Goal: Check status: Check status

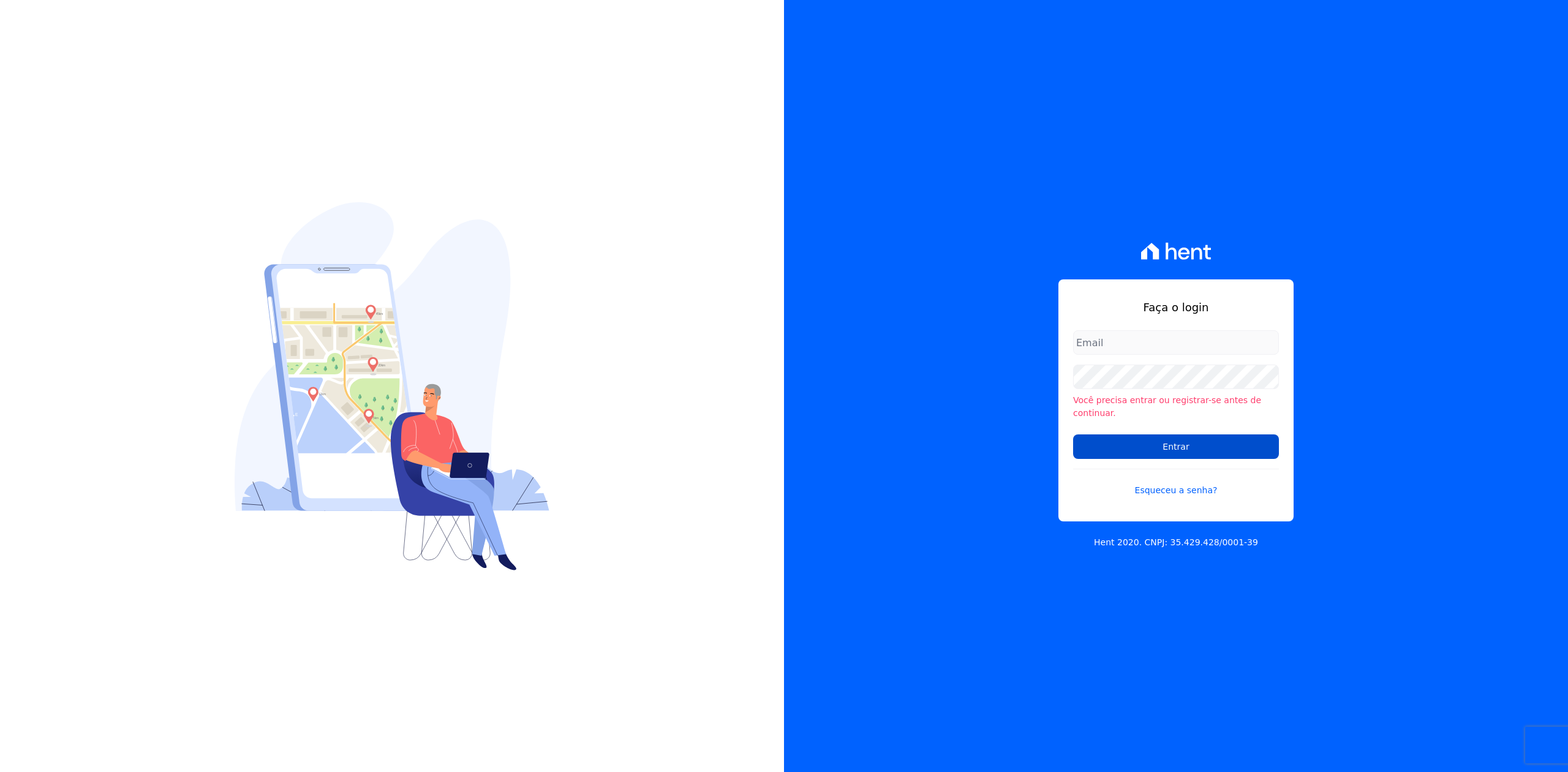
type input "[PERSON_NAME][EMAIL_ADDRESS][DOMAIN_NAME]"
click at [1179, 435] on input "Entrar" at bounding box center [1176, 447] width 206 height 24
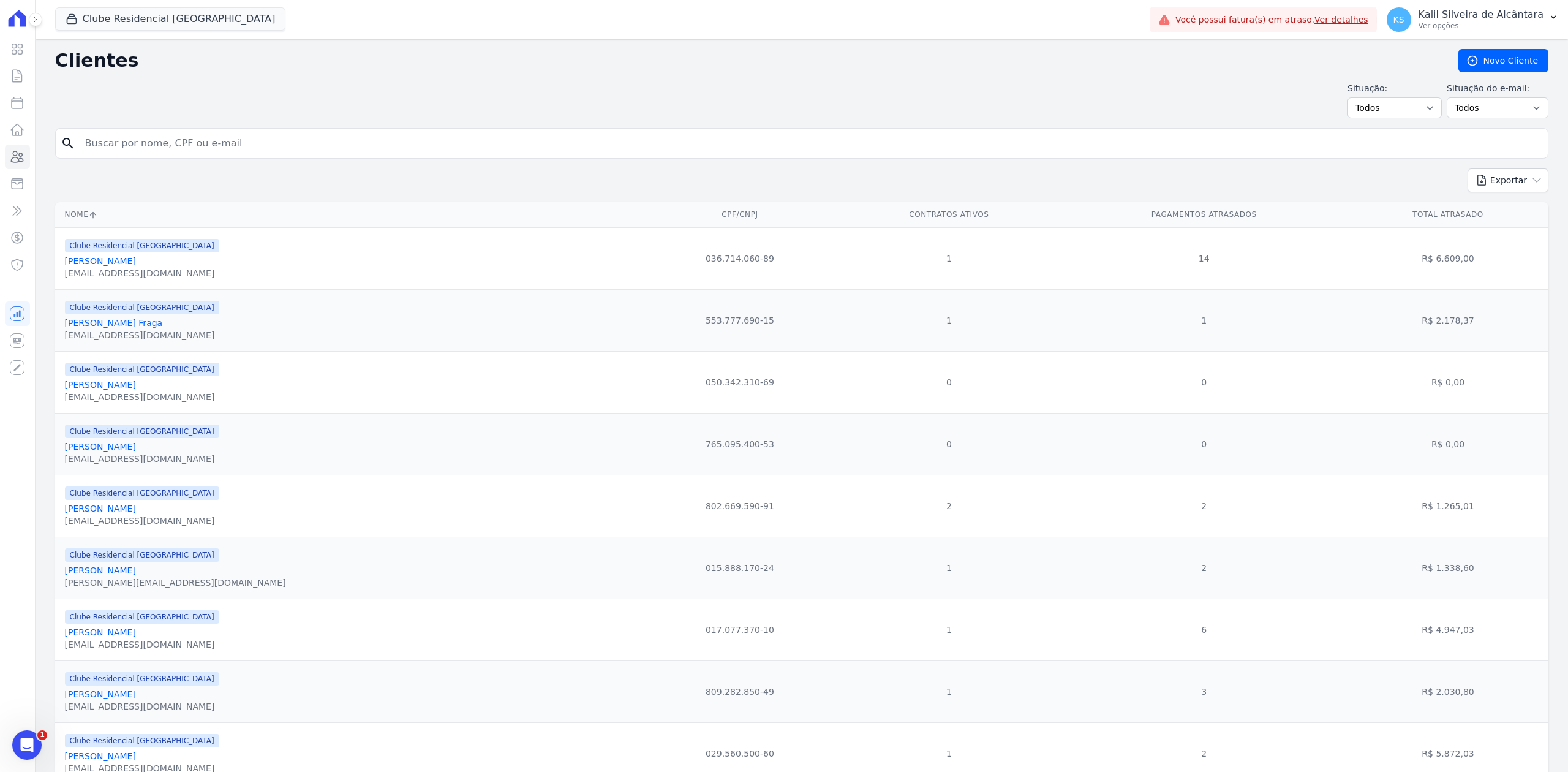
click at [167, 131] on div "search" at bounding box center [801, 143] width 1493 height 31
click at [168, 148] on input "search" at bounding box center [810, 143] width 1465 height 24
paste input "[PERSON_NAME]"
type input "[PERSON_NAME]"
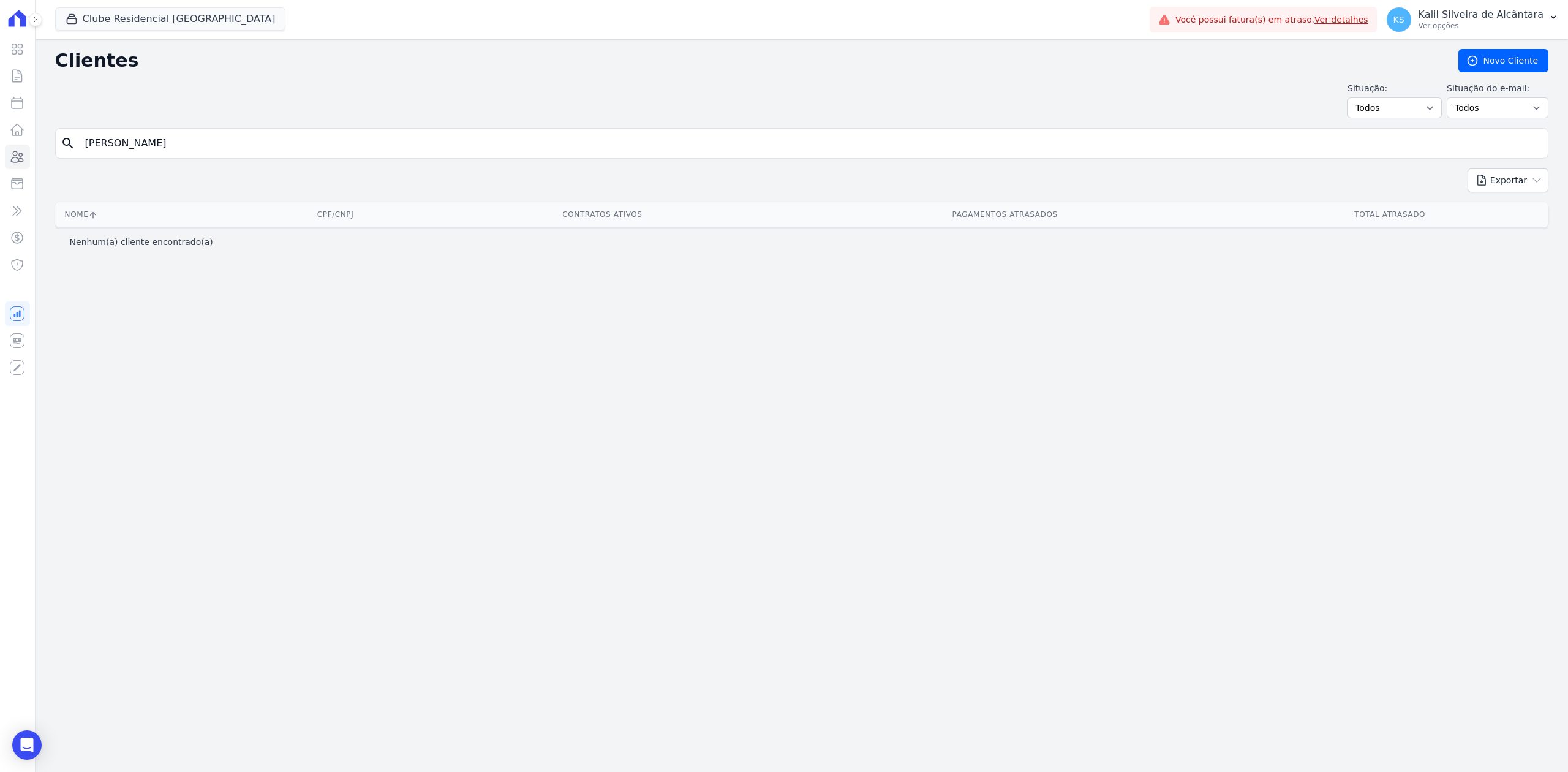
click at [175, 33] on div "Clube Residencial [GEOGRAPHIC_DATA] Apice Incorporadora [GEOGRAPHIC_DATA] - [GE…" at bounding box center [600, 19] width 1090 height 41
click at [170, 24] on button "Clube Residencial [GEOGRAPHIC_DATA]" at bounding box center [170, 19] width 231 height 24
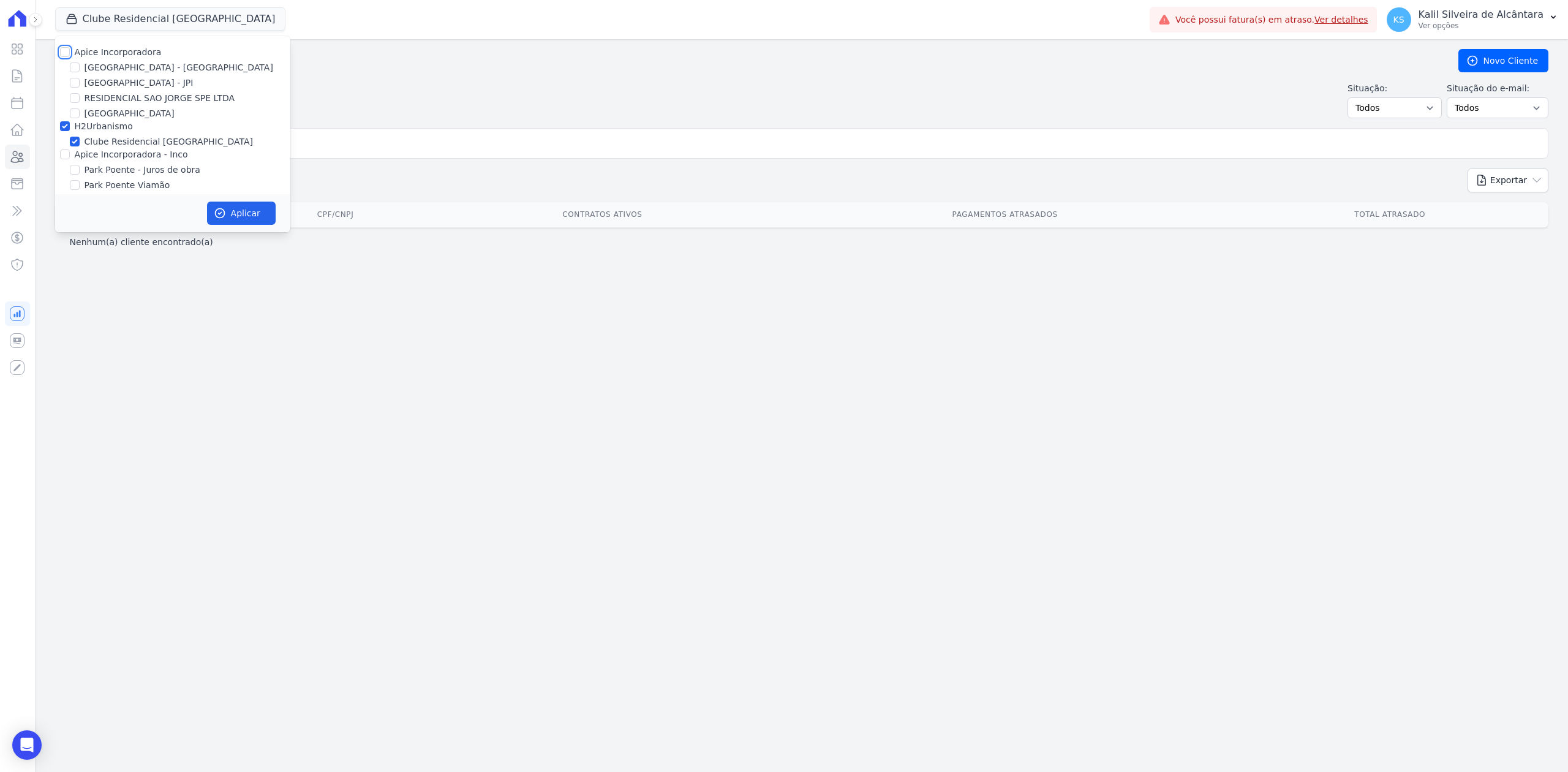
click at [67, 50] on input "Apice Incorporadora" at bounding box center [65, 52] width 10 height 10
checkbox input "true"
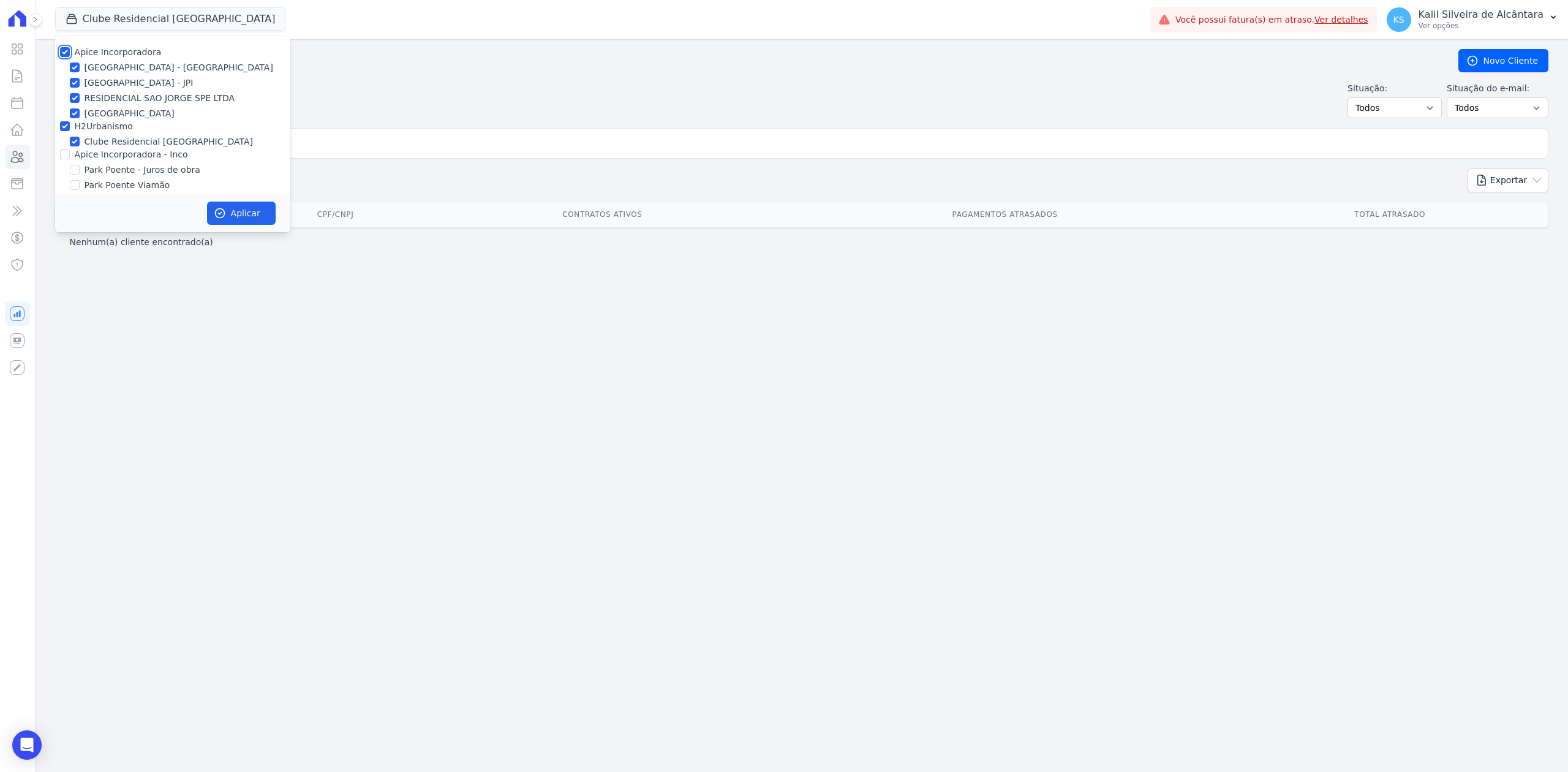
checkbox input "true"
click at [64, 164] on div "Park Poente - Juros de obra" at bounding box center [173, 170] width 235 height 13
click at [64, 157] on input "Apice Incorporadora - Inco" at bounding box center [65, 155] width 10 height 10
checkbox input "true"
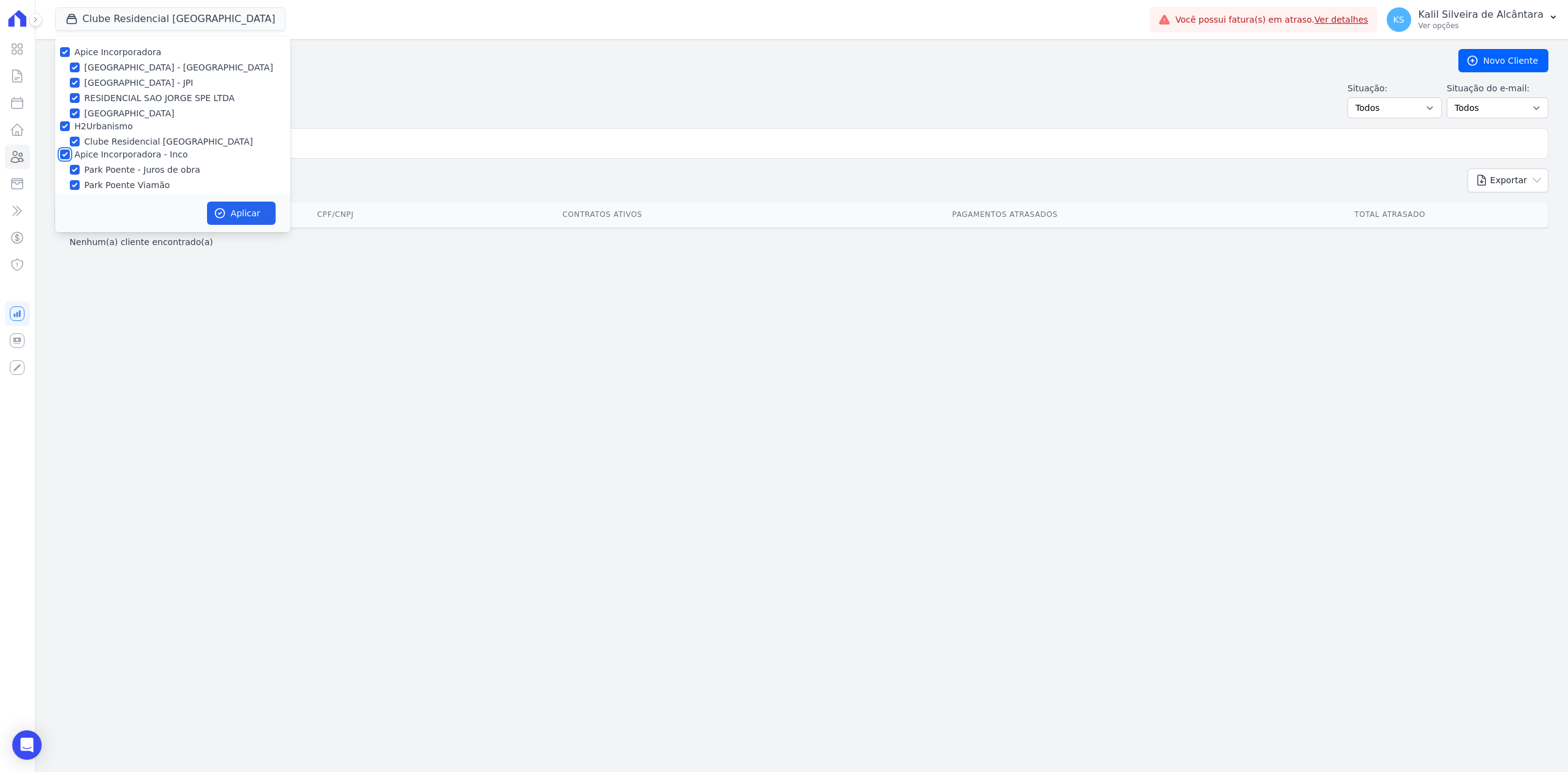
checkbox input "true"
click at [250, 210] on button "Aplicar" at bounding box center [241, 213] width 68 height 24
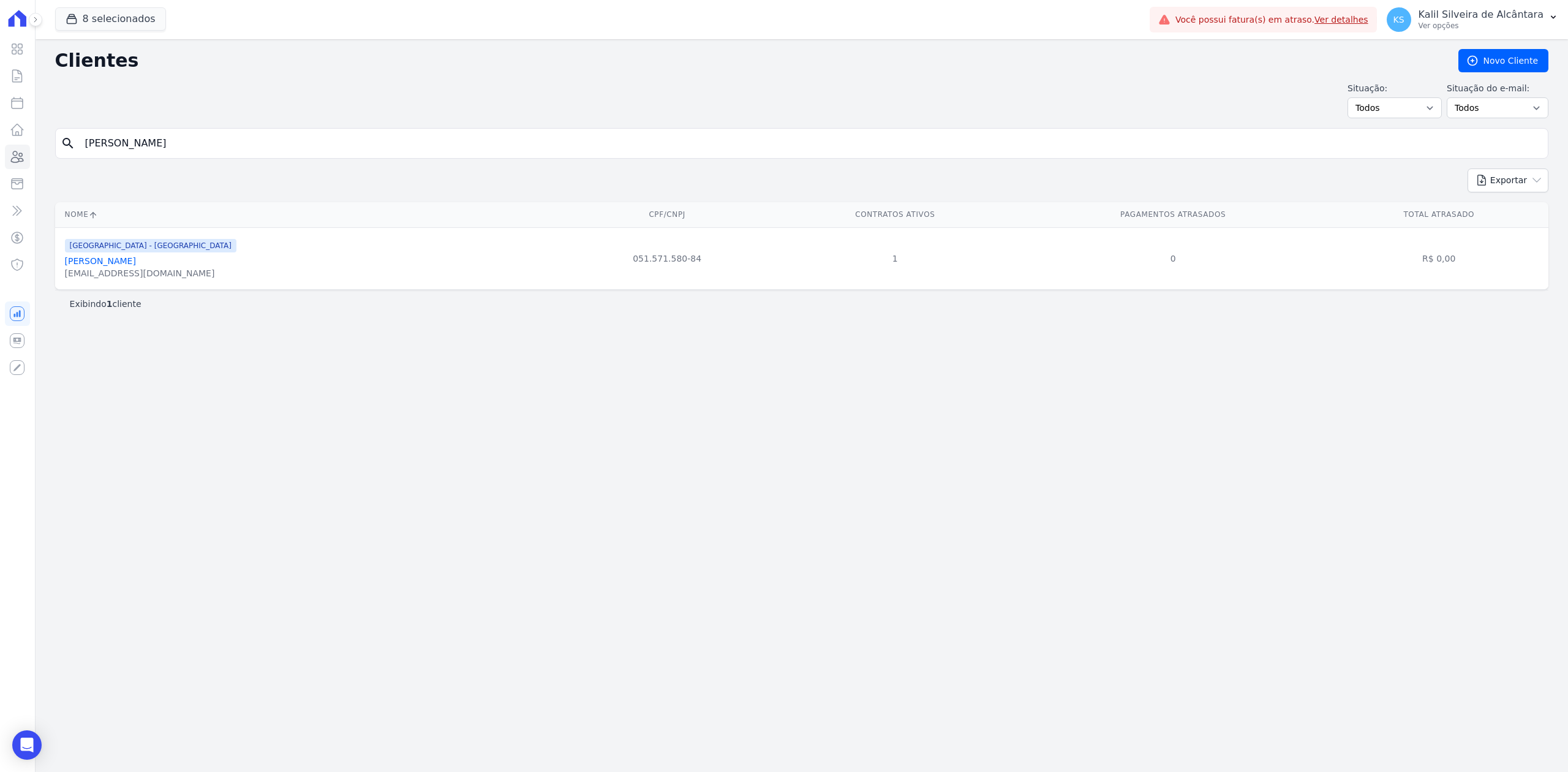
click at [474, 148] on input "[PERSON_NAME]" at bounding box center [810, 143] width 1465 height 24
click at [85, 260] on link "[PERSON_NAME]" at bounding box center [101, 261] width 71 height 10
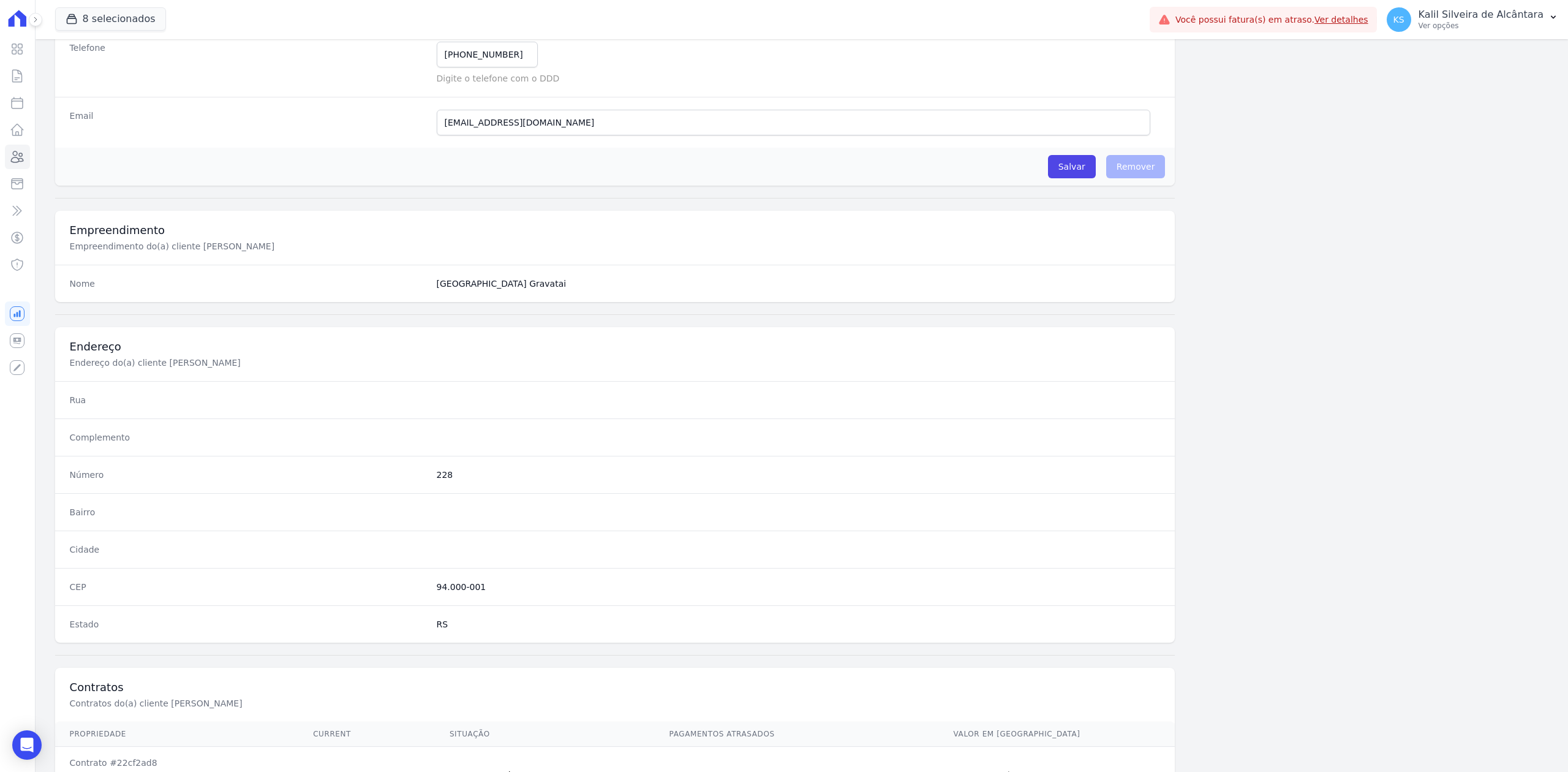
scroll to position [437, 0]
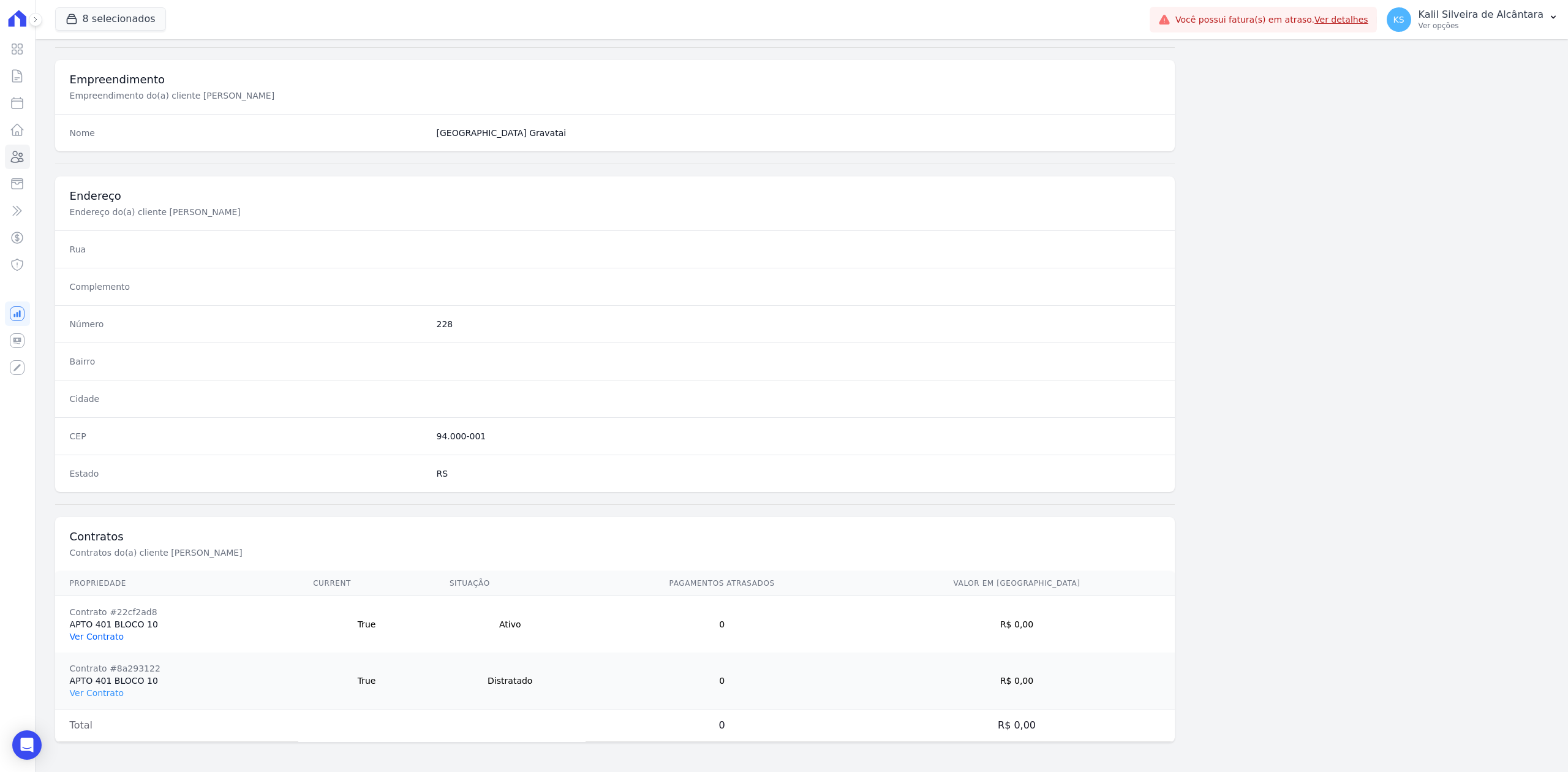
click at [106, 639] on link "Ver Contrato" at bounding box center [97, 637] width 54 height 10
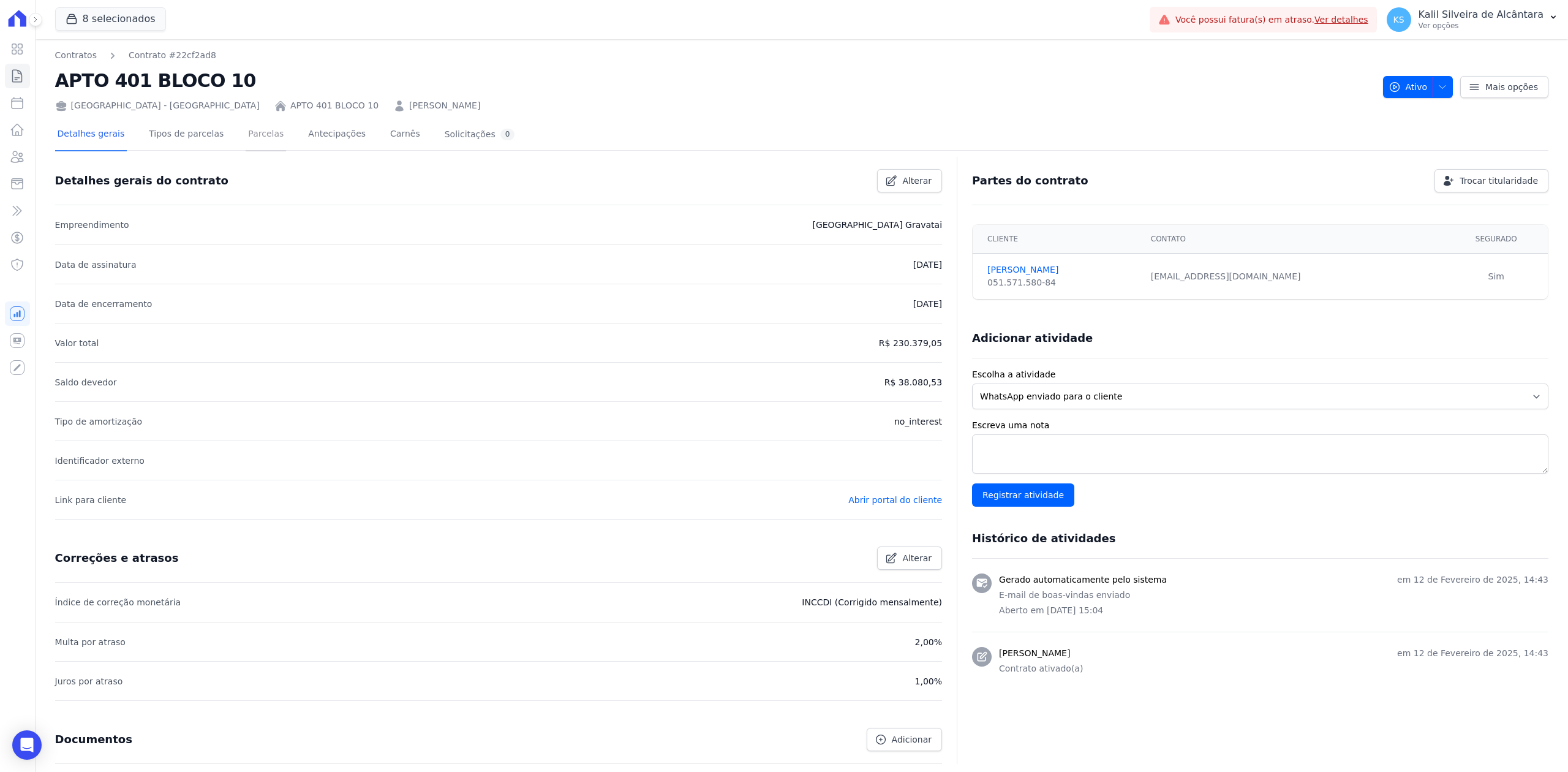
click at [255, 141] on link "Parcelas" at bounding box center [265, 136] width 41 height 33
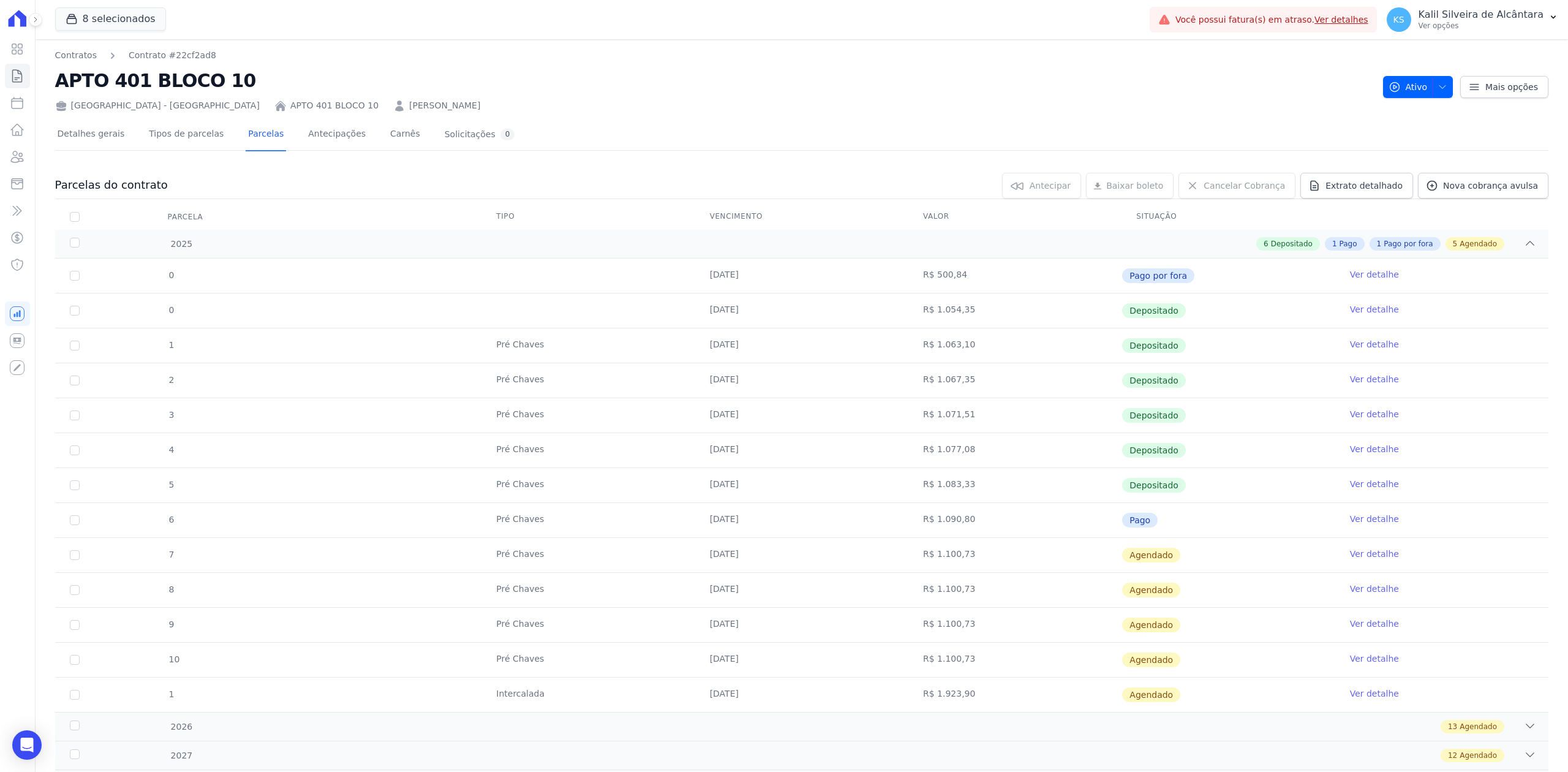
click at [1360, 522] on link "Ver detalhe" at bounding box center [1374, 519] width 49 height 12
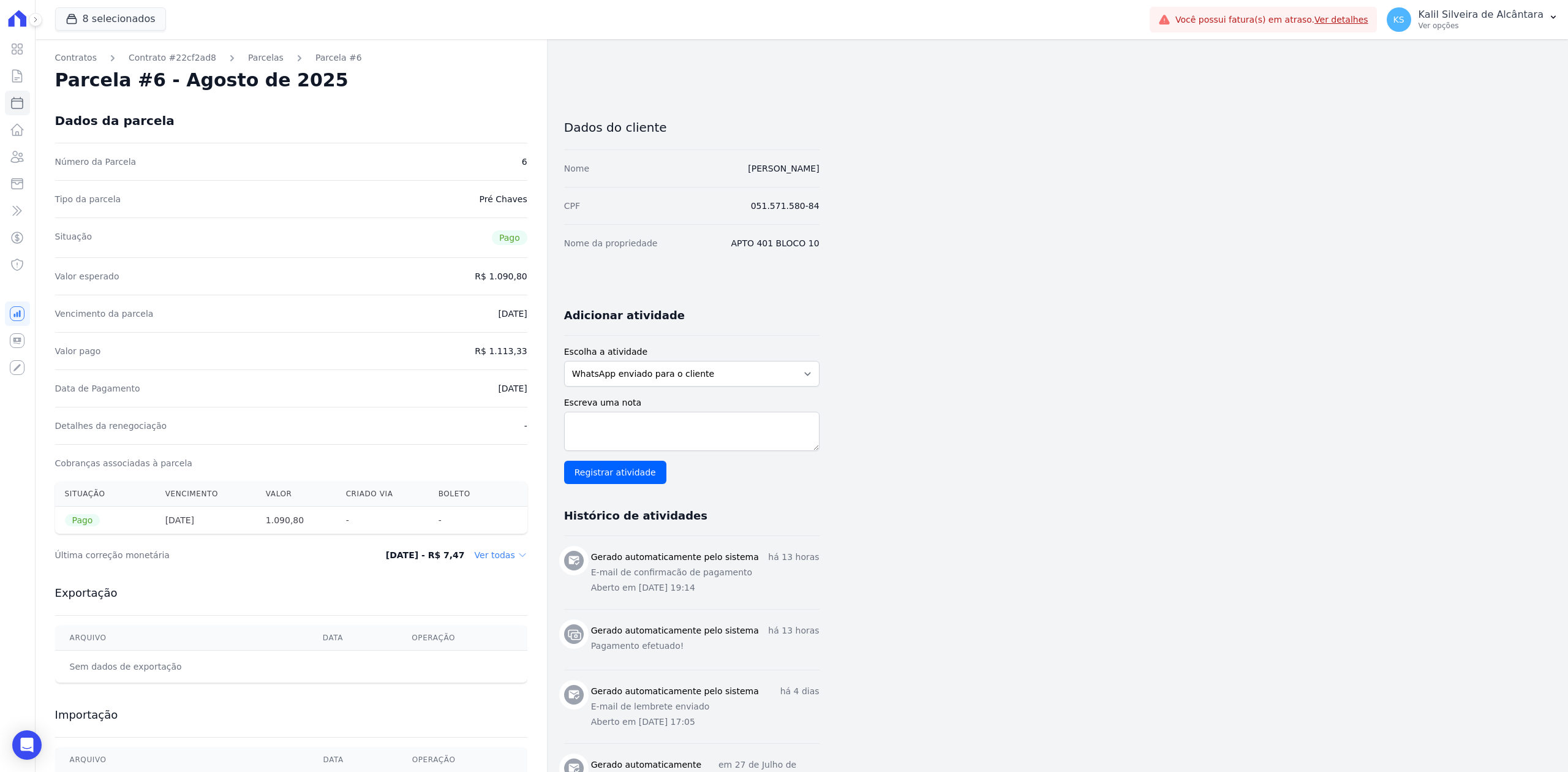
drag, startPoint x: 483, startPoint y: 393, endPoint x: 519, endPoint y: 395, distance: 36.1
click at [519, 395] on dd "[DATE]" at bounding box center [512, 388] width 29 height 12
